Goal: Task Accomplishment & Management: Manage account settings

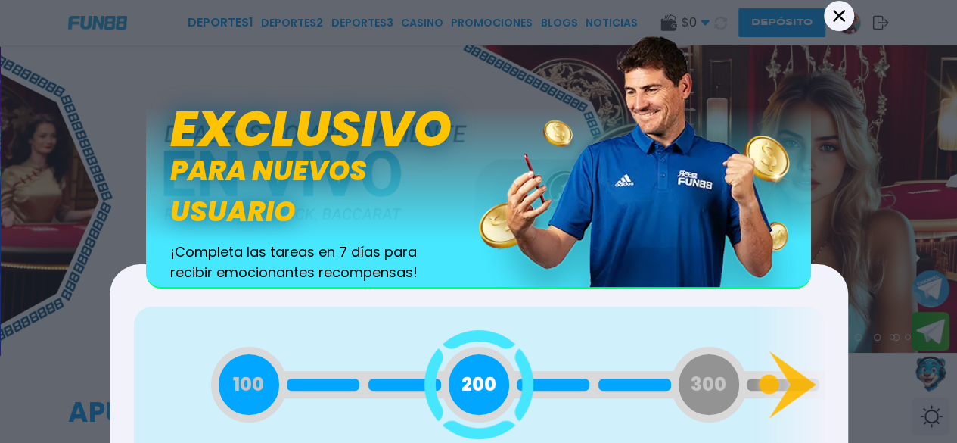
click at [838, 11] on icon at bounding box center [839, 15] width 12 height 12
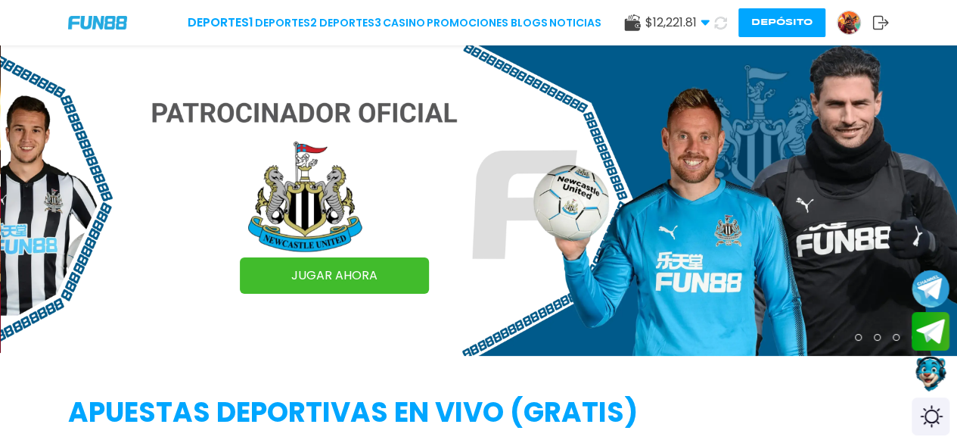
click at [794, 21] on button "Depósito" at bounding box center [781, 22] width 87 height 29
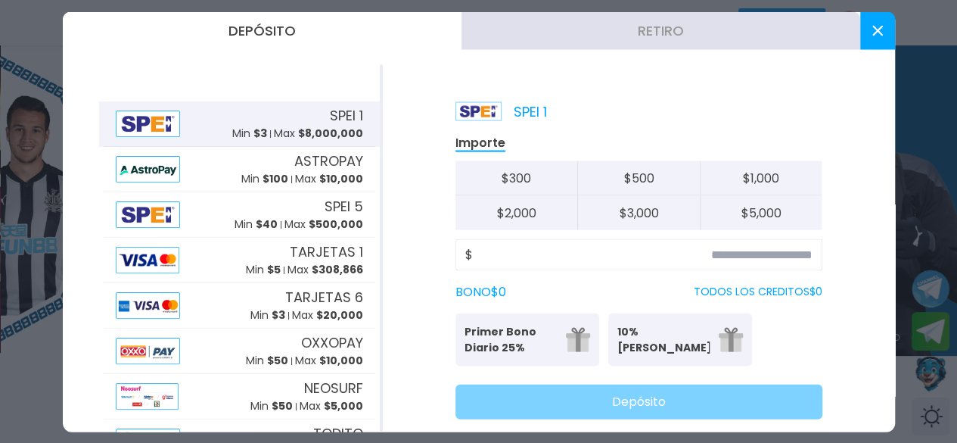
click at [545, 42] on button "Retiro" at bounding box center [660, 30] width 399 height 38
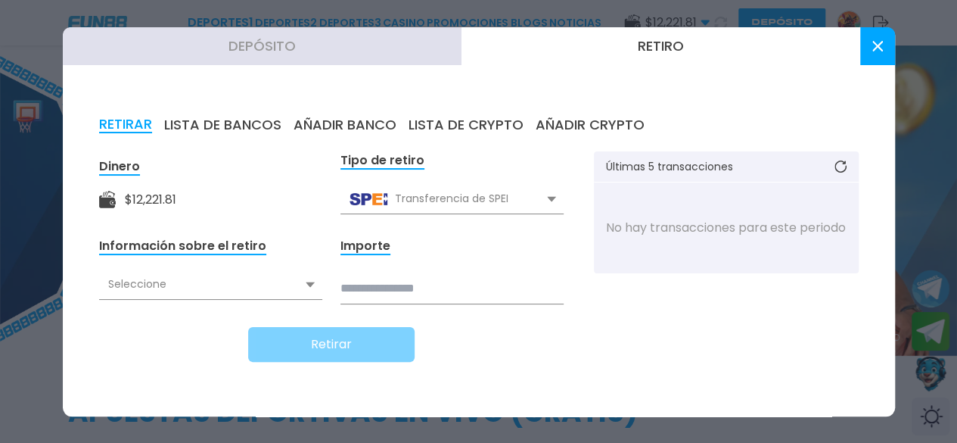
click at [297, 281] on div "Seleccione" at bounding box center [210, 284] width 223 height 29
drag, startPoint x: 293, startPoint y: 281, endPoint x: 302, endPoint y: 282, distance: 9.1
click at [292, 282] on div "Seleccione" at bounding box center [210, 284] width 223 height 29
click at [368, 281] on input at bounding box center [451, 288] width 223 height 31
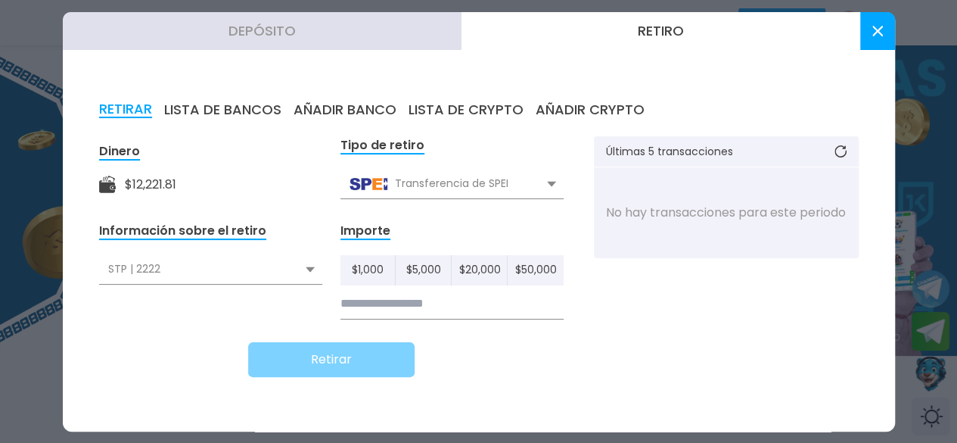
click at [287, 273] on div "STP | 2222" at bounding box center [210, 269] width 223 height 29
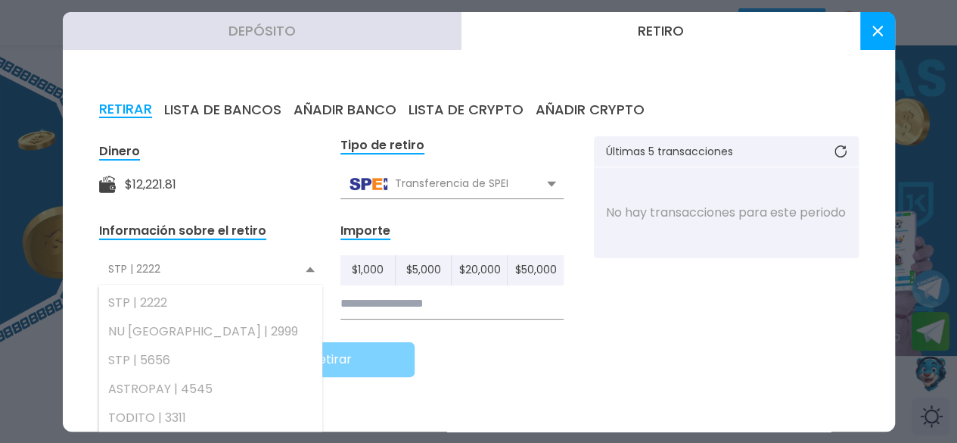
click at [384, 201] on form "Dinero $ 12,221.81 Tipo de retiro Transferencia de SPEI Transferencia de SPEI T…" at bounding box center [331, 256] width 464 height 241
click at [387, 190] on div "Transferencia de SPEI" at bounding box center [451, 183] width 223 height 29
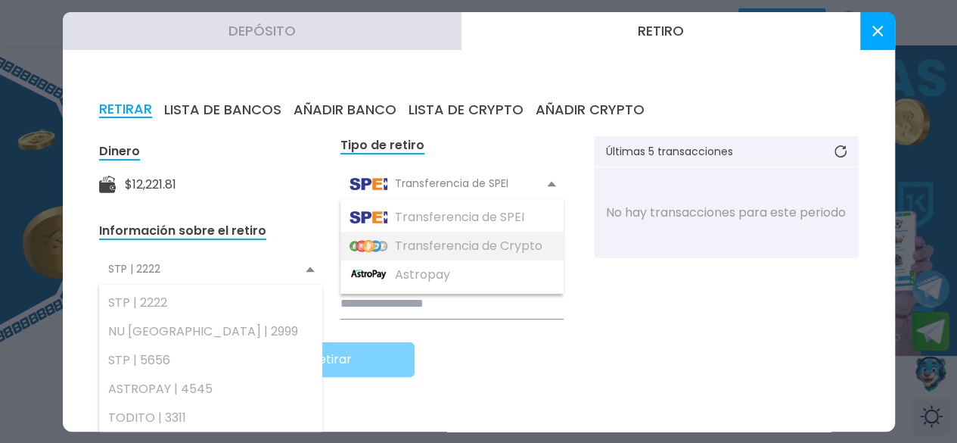
click at [384, 248] on div "Transferencia de Crypto" at bounding box center [451, 245] width 223 height 29
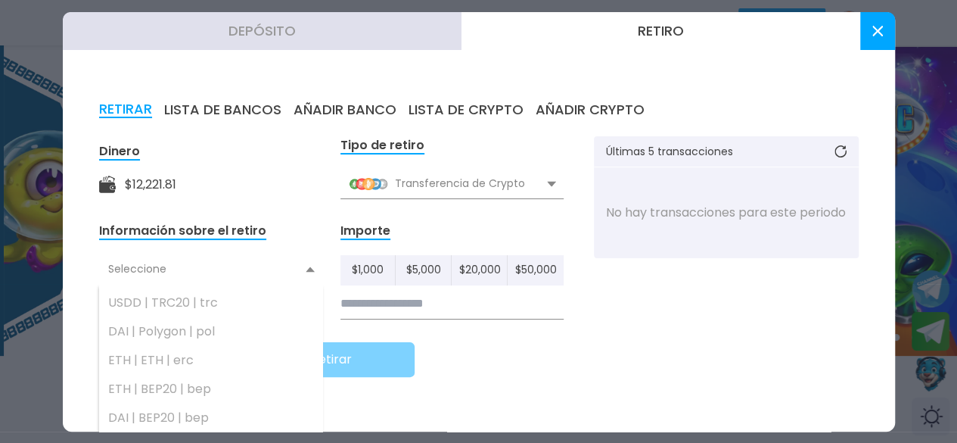
click at [198, 300] on div "USDD | TRC20 | trc" at bounding box center [210, 302] width 223 height 29
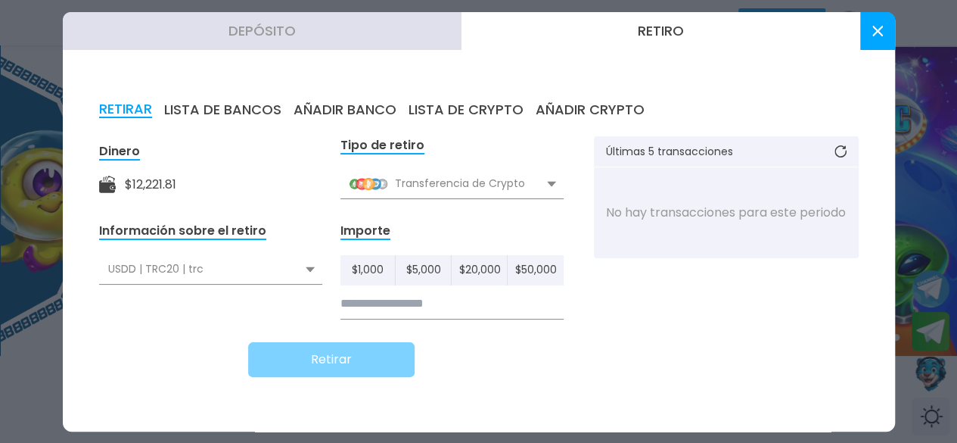
click at [359, 312] on input at bounding box center [451, 303] width 223 height 31
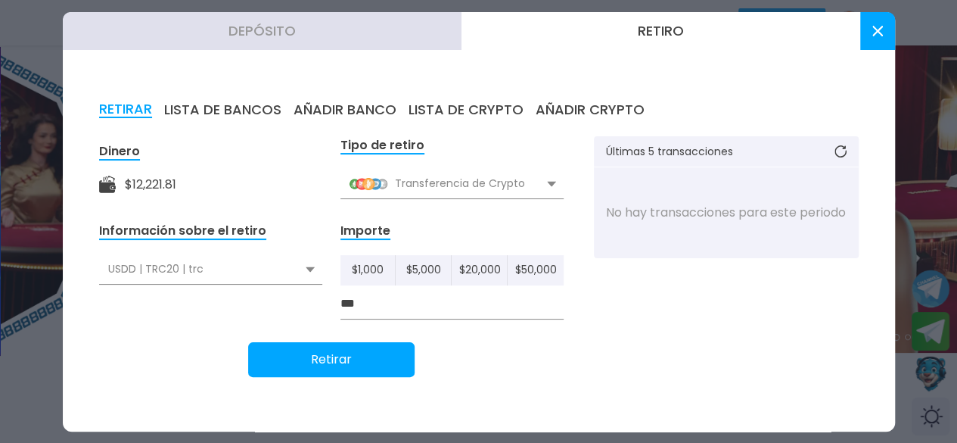
type input "***"
click at [349, 361] on button "Retirar" at bounding box center [331, 359] width 166 height 35
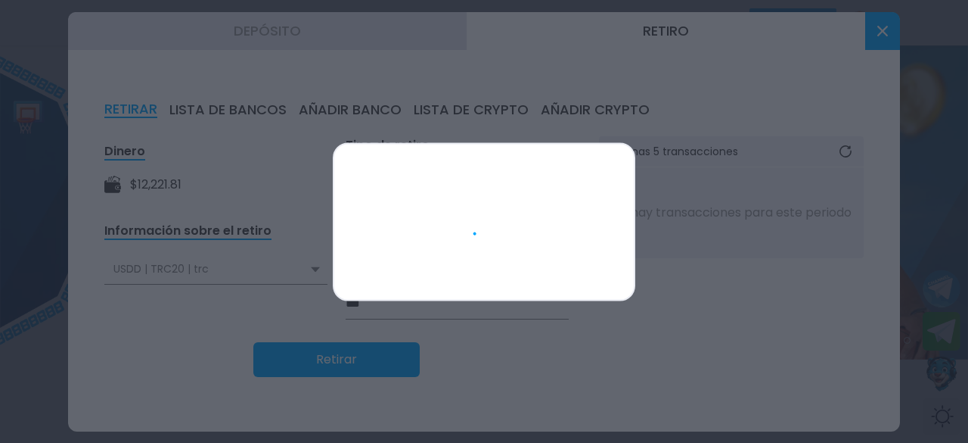
click at [530, 104] on div at bounding box center [484, 221] width 968 height 443
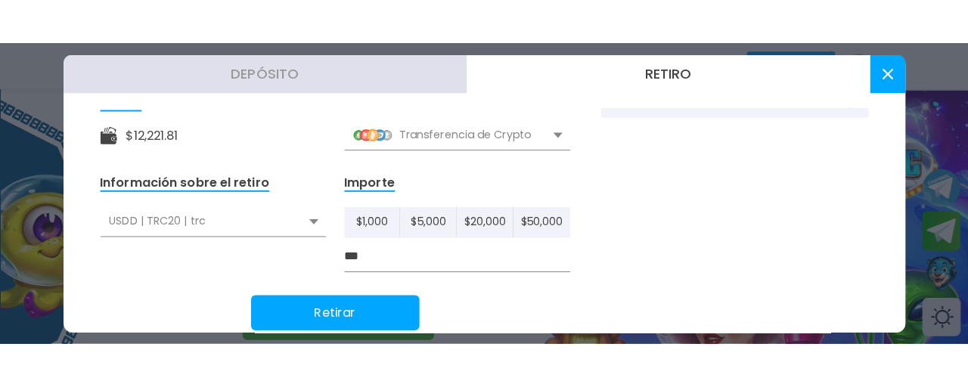
scroll to position [147, 0]
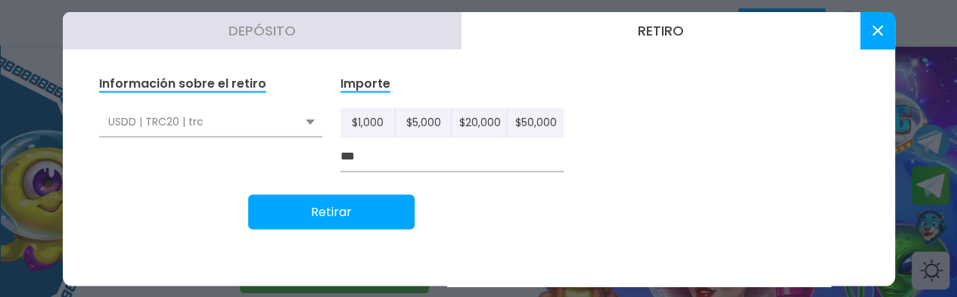
click at [382, 220] on button "Retirar" at bounding box center [331, 211] width 166 height 35
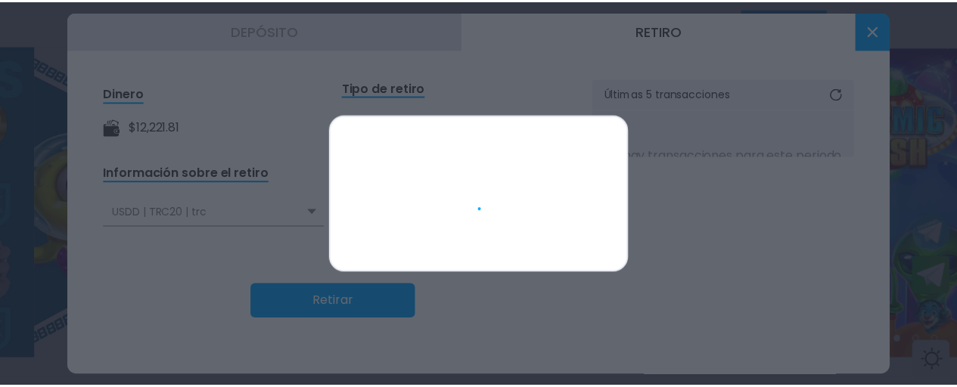
scroll to position [57, 0]
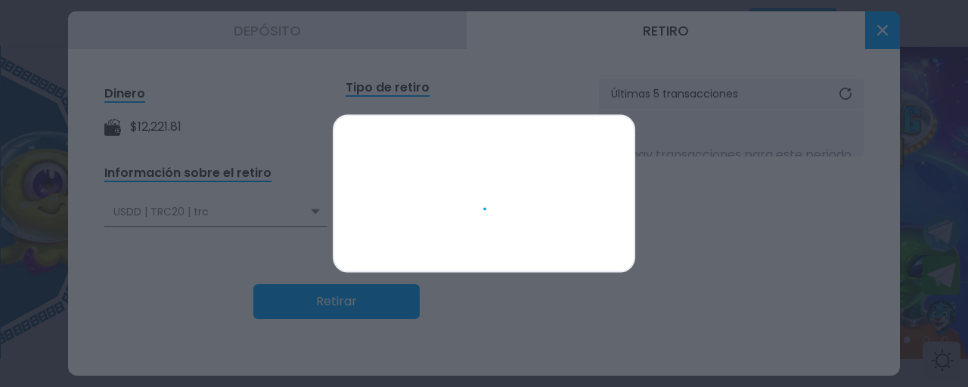
click at [658, 256] on div at bounding box center [484, 193] width 968 height 387
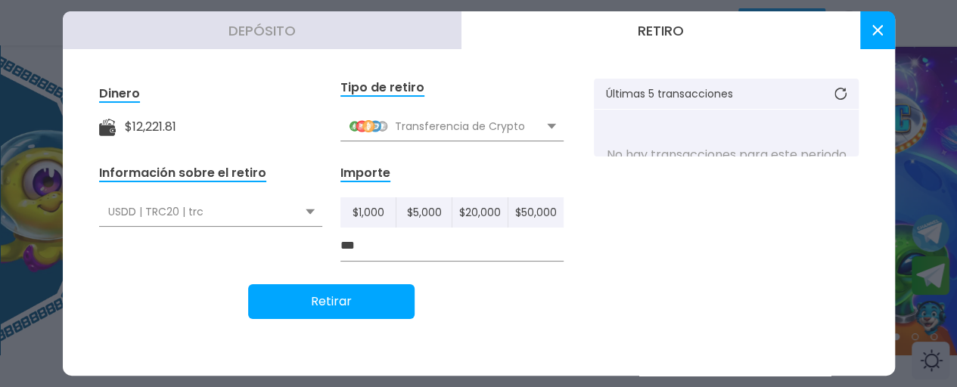
click at [247, 210] on div "USDD | TRC20 | trc" at bounding box center [210, 211] width 223 height 29
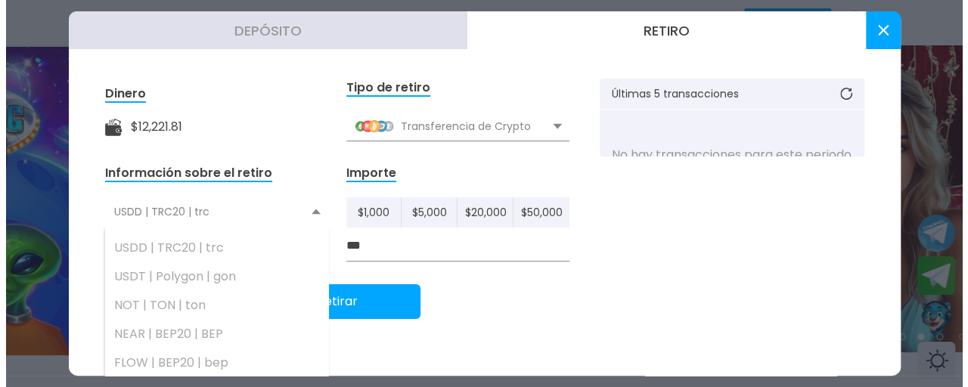
scroll to position [316, 0]
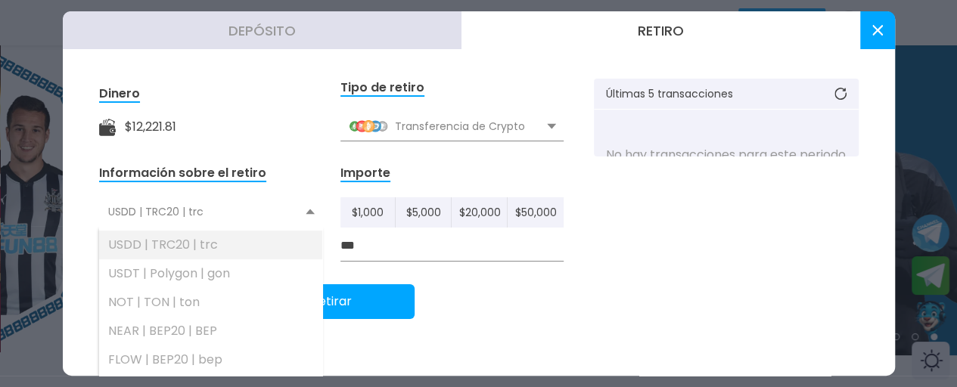
click at [206, 250] on div "USDD | TRC20 | trc" at bounding box center [210, 245] width 223 height 29
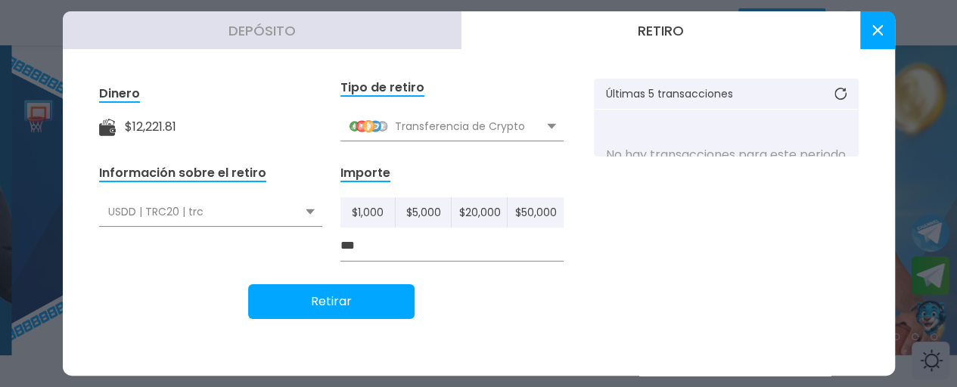
click at [343, 296] on button "Retirar" at bounding box center [331, 301] width 166 height 35
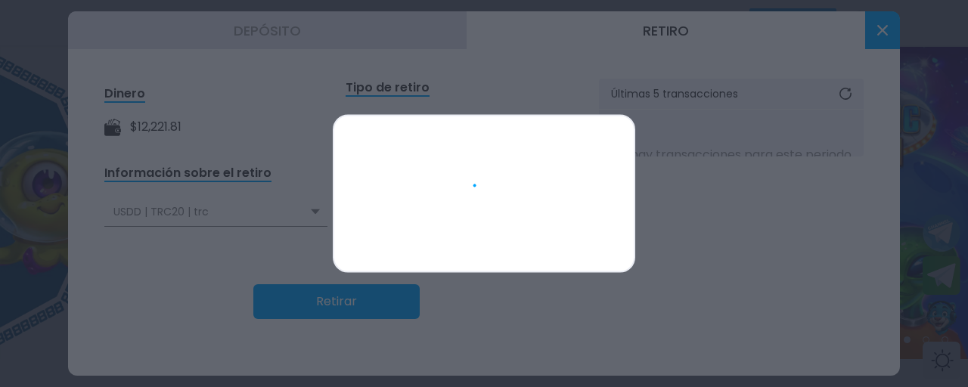
click at [19, 158] on div at bounding box center [484, 193] width 968 height 387
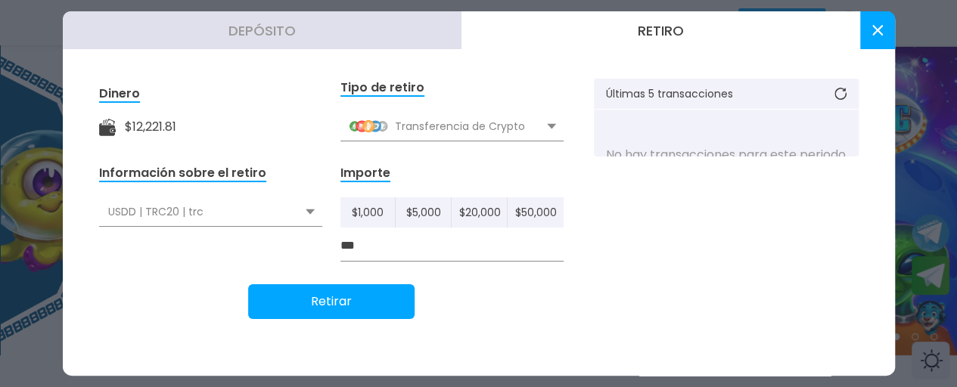
click at [822, 85] on button at bounding box center [840, 94] width 36 height 30
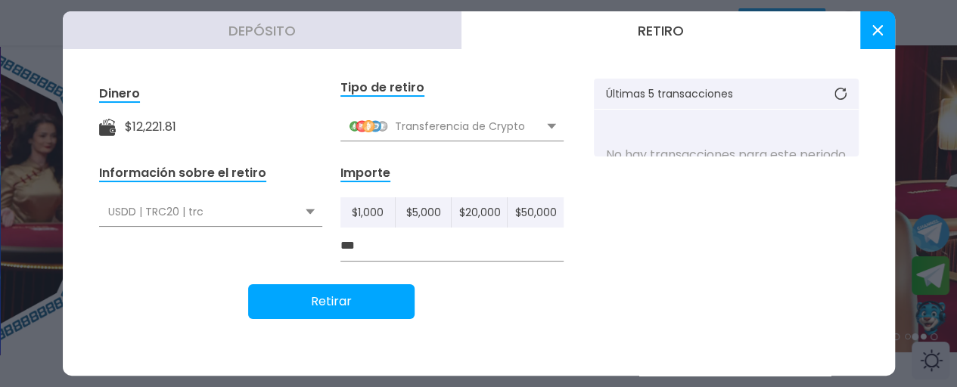
click at [18, 166] on div at bounding box center [478, 193] width 957 height 387
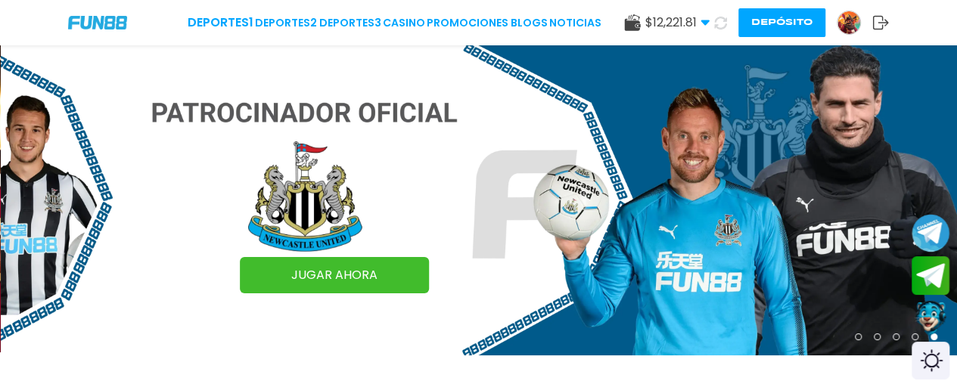
click at [852, 26] on img at bounding box center [848, 22] width 23 height 23
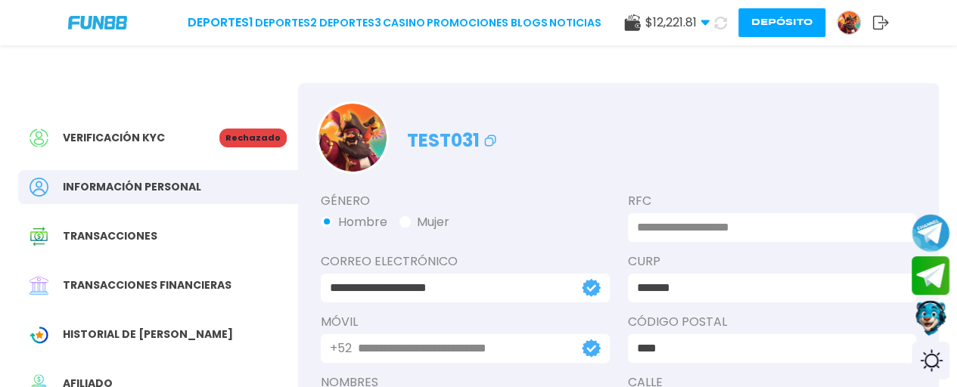
click at [881, 19] on use at bounding box center [881, 23] width 16 height 14
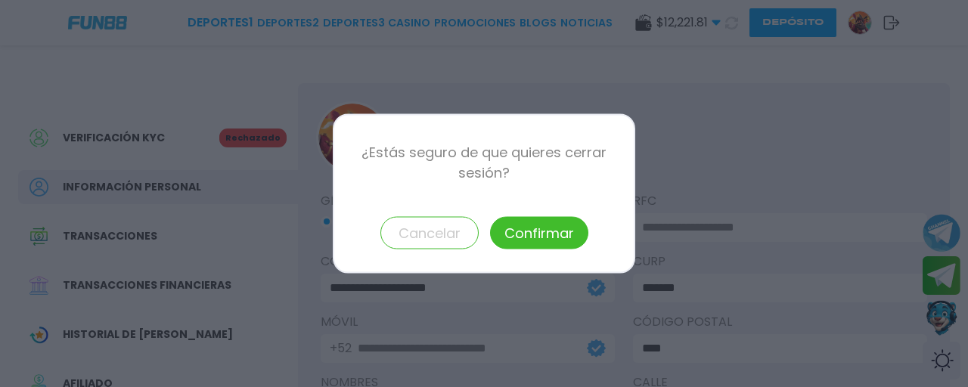
click at [542, 236] on button "Confirmar" at bounding box center [539, 233] width 98 height 33
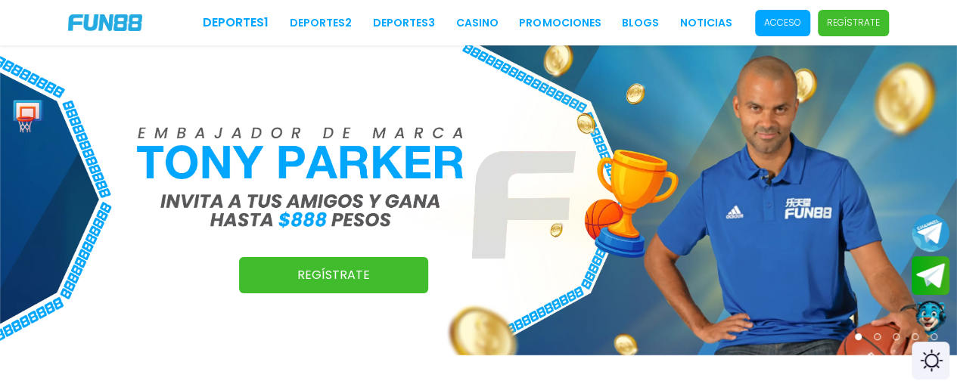
click at [788, 19] on p "Acceso" at bounding box center [782, 23] width 37 height 14
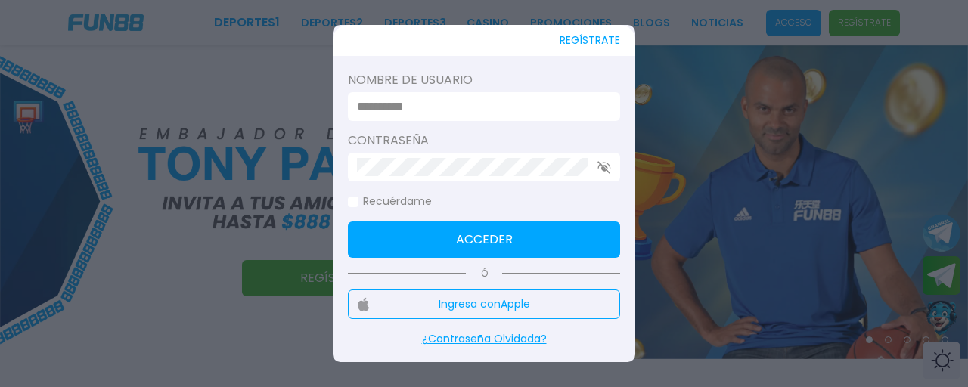
click at [448, 109] on input at bounding box center [479, 107] width 245 height 18
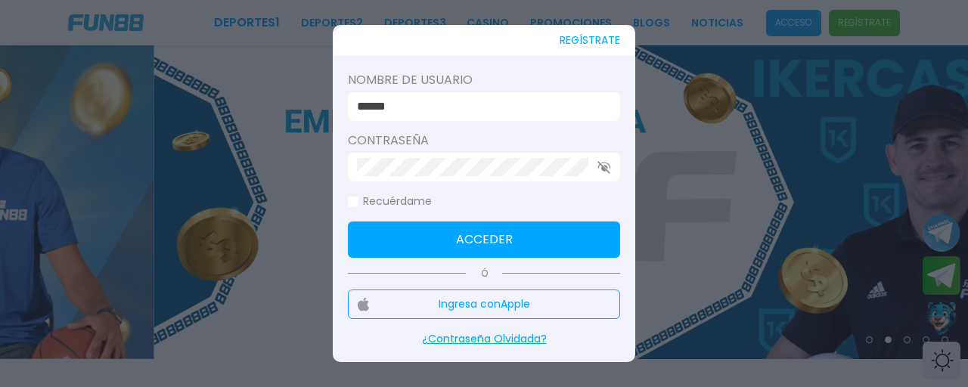
type input "******"
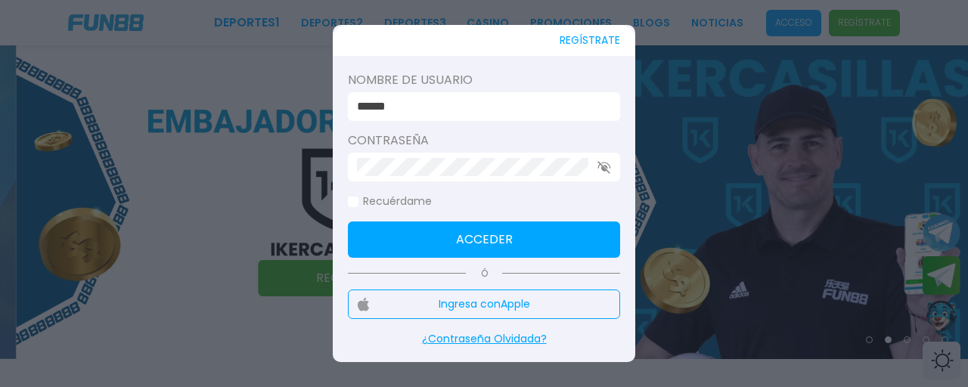
click at [405, 152] on div "Contraseña" at bounding box center [484, 157] width 272 height 50
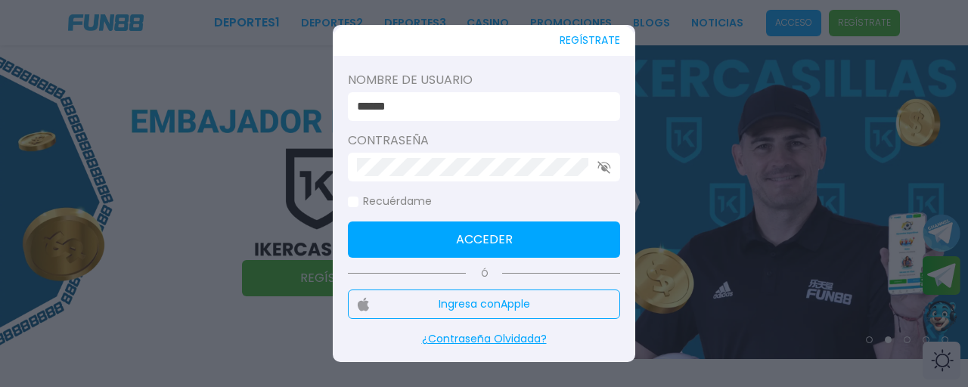
click at [413, 241] on button "Acceder" at bounding box center [484, 240] width 272 height 36
